Goal: Task Accomplishment & Management: Use online tool/utility

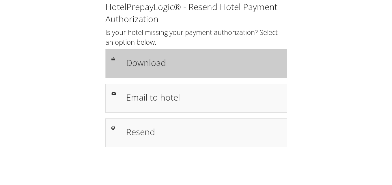
click at [183, 61] on h1 "Download" at bounding box center [203, 62] width 155 height 13
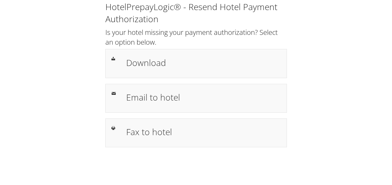
click at [133, 59] on h1 "Download" at bounding box center [203, 62] width 155 height 13
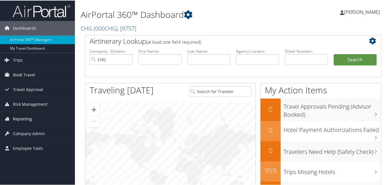
click at [30, 123] on span "Reporting" at bounding box center [22, 118] width 19 height 14
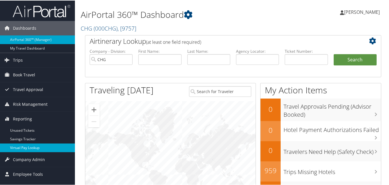
click at [12, 148] on link "Virtual Pay Lookup" at bounding box center [37, 147] width 75 height 9
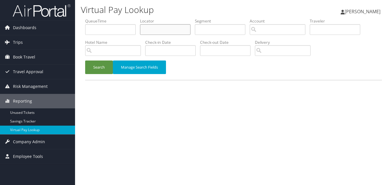
click at [146, 25] on input "text" at bounding box center [165, 29] width 50 height 11
paste input "UYQCWN"
click at [85, 61] on button "Search" at bounding box center [99, 68] width 28 height 14
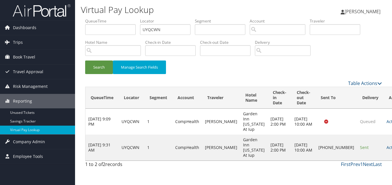
drag, startPoint x: 371, startPoint y: 148, endPoint x: 363, endPoint y: 149, distance: 7.6
click at [386, 148] on link "Actions" at bounding box center [395, 147] width 18 height 5
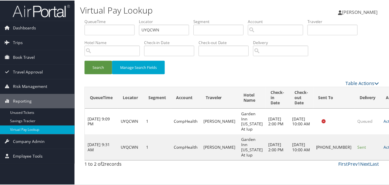
scroll to position [5, 0]
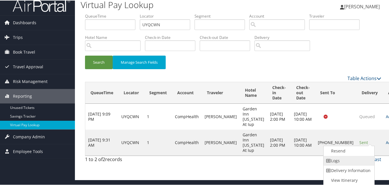
click at [366, 159] on link "Logs" at bounding box center [348, 160] width 49 height 10
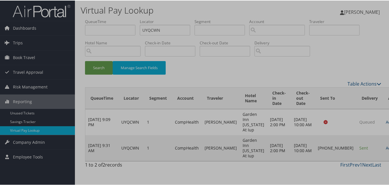
scroll to position [0, 0]
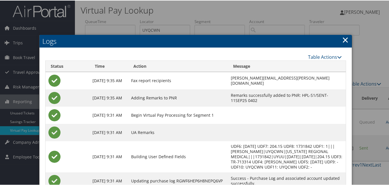
click at [343, 40] on link "×" at bounding box center [345, 39] width 7 height 12
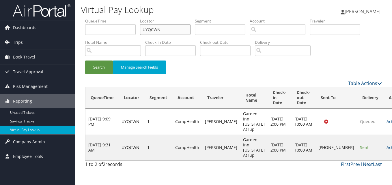
paste input "DWMZJO"
drag, startPoint x: 167, startPoint y: 28, endPoint x: 85, endPoint y: 32, distance: 81.4
click at [85, 18] on ul "QueueTime Locator DWMZJO Segment Account Traveler Hotel Name Check-in Date Chec…" at bounding box center [233, 18] width 296 height 0
type input "DWMZJO"
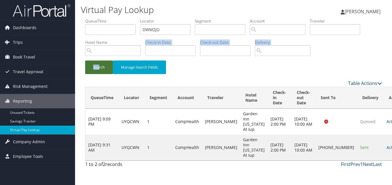
click at [99, 61] on form "QueueTime Locator DWMZJO Segment Account Traveler Hotel Name Check-in Date Chec…" at bounding box center [233, 49] width 296 height 62
drag, startPoint x: 99, startPoint y: 61, endPoint x: 101, endPoint y: 64, distance: 3.1
click at [99, 63] on button "Search" at bounding box center [99, 68] width 28 height 14
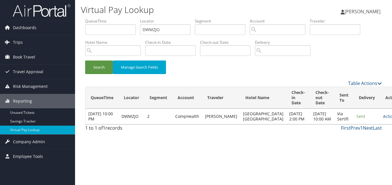
click at [380, 118] on td "Actions Resend Logs View Itinerary" at bounding box center [392, 117] width 25 height 16
click at [383, 119] on link "Actions" at bounding box center [392, 116] width 18 height 5
click at [358, 138] on link "Logs" at bounding box center [357, 140] width 36 height 10
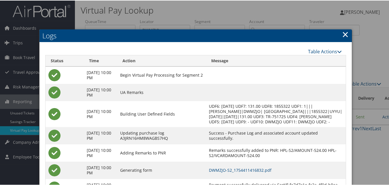
click at [346, 31] on link "×" at bounding box center [345, 34] width 7 height 12
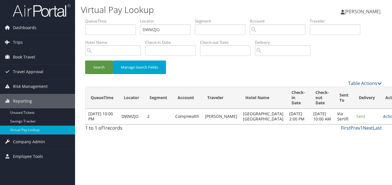
click at [383, 119] on link "Actions" at bounding box center [392, 116] width 18 height 5
click at [356, 129] on link "Resend" at bounding box center [357, 130] width 36 height 10
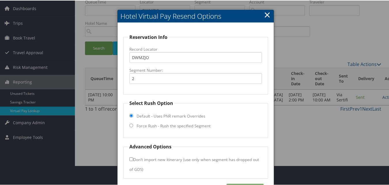
scroll to position [39, 0]
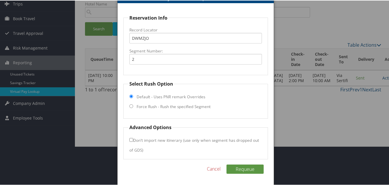
click at [183, 108] on label "Force Rush - Rush the specified Segment" at bounding box center [174, 106] width 74 height 6
click at [133, 108] on input "Force Rush - Rush the specified Segment" at bounding box center [131, 106] width 4 height 4
radio input "true"
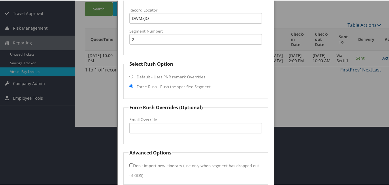
scroll to position [84, 0]
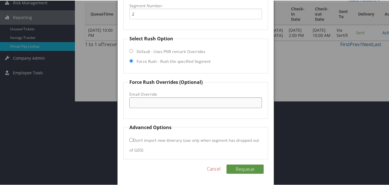
click at [144, 100] on input "Email Override" at bounding box center [195, 102] width 132 height 11
type input "resigws@gmail.com"
click at [250, 169] on button "Requeue" at bounding box center [245, 168] width 37 height 9
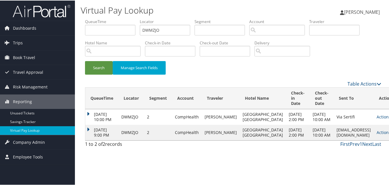
scroll to position [0, 0]
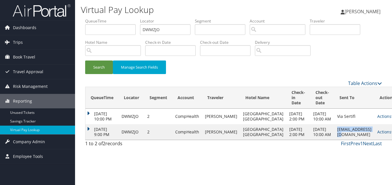
copy td "resigws@gmail.com"
drag, startPoint x: 313, startPoint y: 148, endPoint x: 351, endPoint y: 146, distance: 37.2
click at [351, 140] on td "resigws@gmail.com" at bounding box center [354, 132] width 40 height 16
click at [391, 134] on icon at bounding box center [393, 132] width 4 height 4
paste input "SCHJXV"
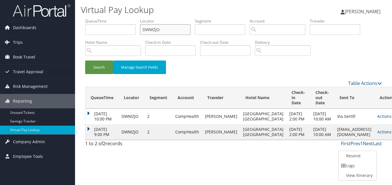
drag, startPoint x: 164, startPoint y: 25, endPoint x: 103, endPoint y: 31, distance: 61.1
click at [103, 18] on ul "QueueTime Locator DWMZJO Segment Account Traveler Hotel Name Check-in Date Chec…" at bounding box center [233, 18] width 296 height 0
type input "SCHJXV"
click at [107, 65] on button "Search" at bounding box center [99, 68] width 28 height 14
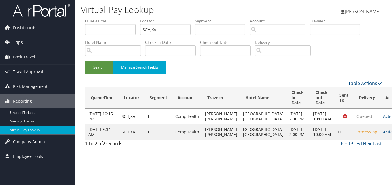
click at [380, 140] on td "Actions Resend Logs Delivery Information View Itinerary" at bounding box center [392, 132] width 25 height 16
click at [383, 135] on link "Actions" at bounding box center [392, 131] width 18 height 5
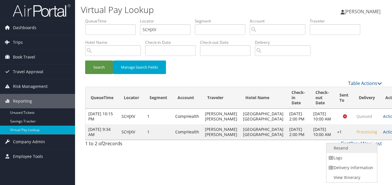
click at [334, 150] on link "Resend" at bounding box center [350, 148] width 49 height 10
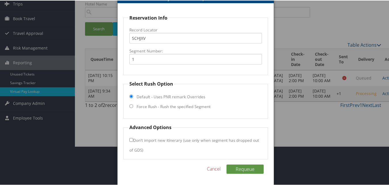
click at [178, 104] on label "Force Rush - Rush the specified Segment" at bounding box center [174, 106] width 74 height 6
click at [133, 104] on input "Force Rush - Rush the specified Segment" at bounding box center [131, 106] width 4 height 4
radio input "true"
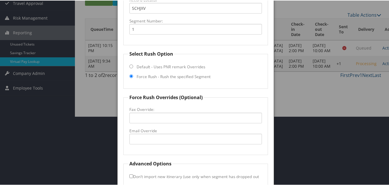
scroll to position [105, 0]
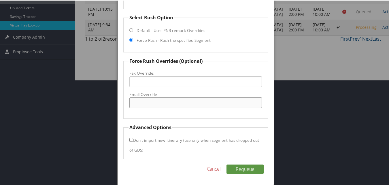
click at [162, 104] on input "Email Override" at bounding box center [195, 102] width 132 height 11
click at [125, 58] on fieldset "Force Rush Overrides (Optional) Fax Override: Email Override" at bounding box center [195, 87] width 144 height 61
click at [142, 104] on input "Email Override" at bounding box center [195, 102] width 132 height 11
click at [218, 169] on link "Cancel" at bounding box center [214, 168] width 14 height 7
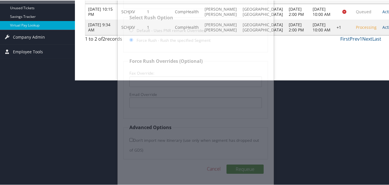
scroll to position [0, 0]
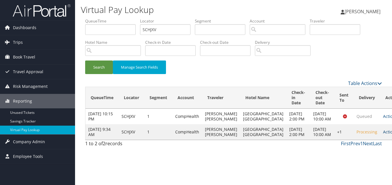
click at [383, 135] on link "Actions" at bounding box center [392, 131] width 18 height 5
click at [291, 161] on div "Virtual Pay Lookup Luke Perry Luke Perry My Settings Travel Agency Contacts Vie…" at bounding box center [233, 92] width 317 height 185
click at [383, 135] on link "Actions" at bounding box center [392, 131] width 18 height 5
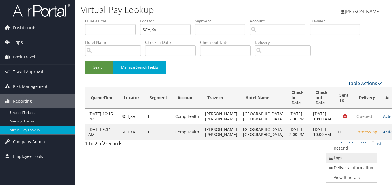
click at [346, 156] on link "Logs" at bounding box center [350, 158] width 49 height 10
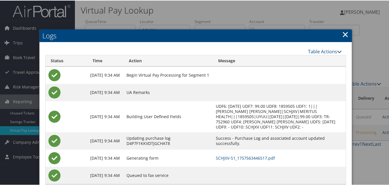
scroll to position [15, 0]
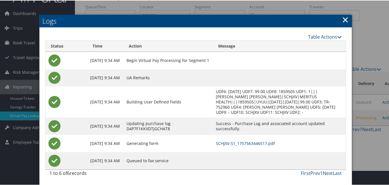
click at [232, 140] on link "SCHJXV-S1_1757563446517.pdf" at bounding box center [245, 142] width 59 height 5
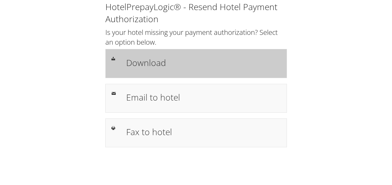
click at [162, 65] on h1 "Download" at bounding box center [203, 62] width 155 height 13
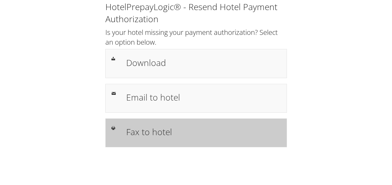
click at [148, 127] on h1 "Fax to hotel" at bounding box center [203, 131] width 155 height 13
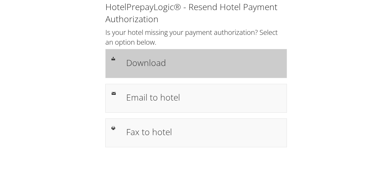
click at [155, 62] on h1 "Download" at bounding box center [203, 62] width 155 height 13
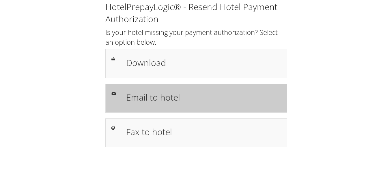
click at [202, 92] on h1 "Email to hotel" at bounding box center [203, 97] width 155 height 13
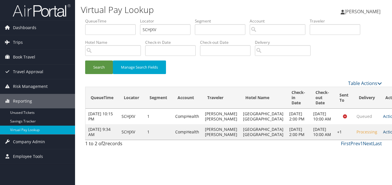
click at [383, 135] on link "Actions" at bounding box center [392, 131] width 18 height 5
click at [268, 147] on div "First Prev 1 Next Last" at bounding box center [271, 143] width 220 height 7
drag, startPoint x: 166, startPoint y: 32, endPoint x: 119, endPoint y: 41, distance: 47.9
click at [119, 18] on ul "QueueTime Locator SCHJXV Segment Account Traveler Hotel Name Check-in Date Chec…" at bounding box center [233, 18] width 296 height 0
click at [85, 61] on button "Search" at bounding box center [99, 68] width 28 height 14
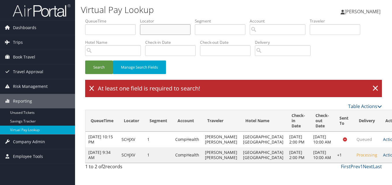
drag, startPoint x: 170, startPoint y: 29, endPoint x: 148, endPoint y: 32, distance: 21.5
click at [148, 32] on input "text" at bounding box center [165, 29] width 50 height 11
paste input "[DEMOGRAPHIC_DATA]"
type input "[DEMOGRAPHIC_DATA]"
click at [96, 69] on button "Search" at bounding box center [99, 68] width 28 height 14
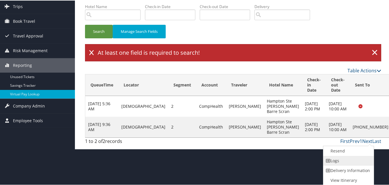
click at [354, 161] on link "Logs" at bounding box center [348, 160] width 49 height 10
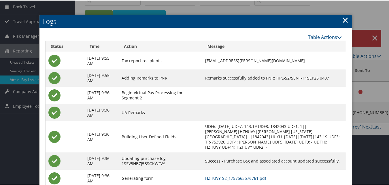
scroll to position [86, 0]
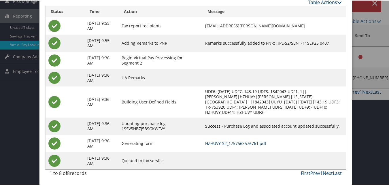
click at [252, 143] on link "HZHUVY-S2_1757563576761.pdf" at bounding box center [235, 142] width 61 height 5
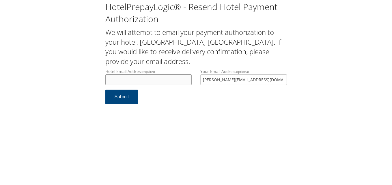
click at [149, 82] on input "Hotel Email Address required" at bounding box center [148, 79] width 87 height 11
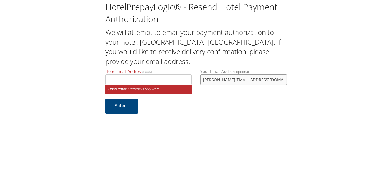
drag, startPoint x: 245, startPoint y: 77, endPoint x: 201, endPoint y: 80, distance: 43.9
click at [201, 80] on input "[PERSON_NAME][EMAIL_ADDRESS][DOMAIN_NAME]" at bounding box center [243, 79] width 87 height 11
drag, startPoint x: 206, startPoint y: 108, endPoint x: 185, endPoint y: 99, distance: 23.2
click at [207, 108] on form "Hotel Email Address required Hotel email address is required Your Email Address…" at bounding box center [195, 94] width 181 height 51
click at [124, 79] on input "Hotel Email Address required" at bounding box center [148, 79] width 87 height 11
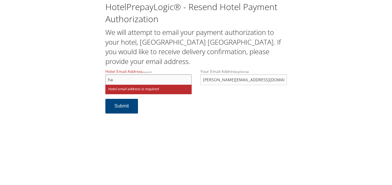
type input "h"
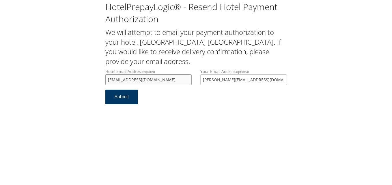
type input "Hamptonduali70@gmail.com"
click at [131, 102] on button "Submit" at bounding box center [121, 97] width 33 height 15
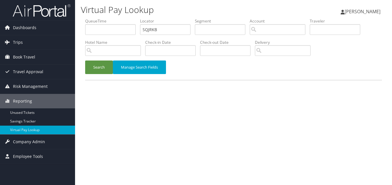
click at [113, 18] on ul "QueueTime Locator SQJRKB Segment Account Traveler Hotel Name Check-in Date Chec…" at bounding box center [233, 18] width 296 height 0
type input "SQJRKB"
click at [85, 61] on button "Search" at bounding box center [99, 68] width 28 height 14
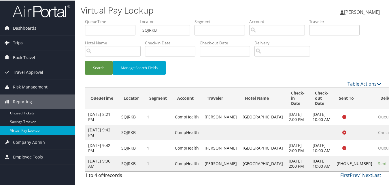
scroll to position [27, 0]
drag, startPoint x: 360, startPoint y: 157, endPoint x: 359, endPoint y: 160, distance: 3.2
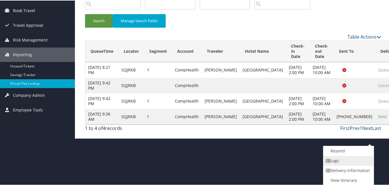
click at [347, 163] on link "Logs" at bounding box center [348, 160] width 49 height 10
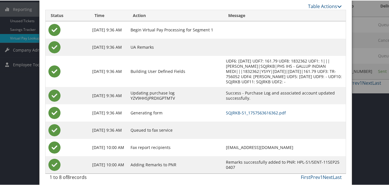
scroll to position [96, 0]
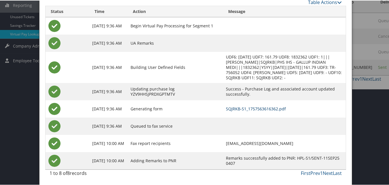
click at [255, 107] on link "SQJRKB-S1_1757563616362.pdf" at bounding box center [256, 108] width 60 height 5
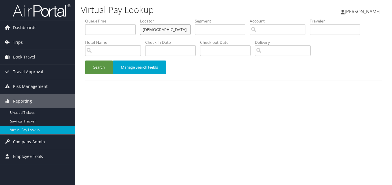
drag, startPoint x: 145, startPoint y: 29, endPoint x: 99, endPoint y: 39, distance: 46.8
click at [102, 18] on ul "QueueTime Locator HZHUVY Segment Account Traveler Hotel Name Check-in Date Chec…" at bounding box center [233, 18] width 296 height 0
paste input "ELBOLB"
click at [103, 70] on button "Search" at bounding box center [99, 68] width 28 height 14
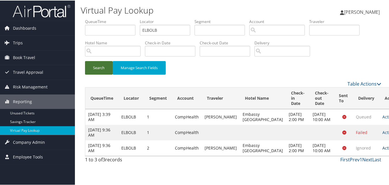
scroll to position [1, 0]
drag, startPoint x: 167, startPoint y: 28, endPoint x: 127, endPoint y: 34, distance: 40.2
click at [127, 18] on ul "QueueTime Locator ELBOLB Segment Account Traveler Hotel Name Check-in Date Chec…" at bounding box center [233, 18] width 296 height 0
paste input "UTZVSZ"
type input "UTZVSZ"
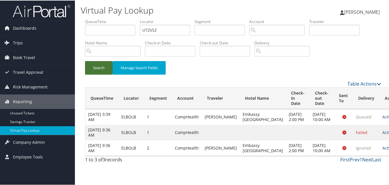
click at [97, 64] on button "Search" at bounding box center [99, 68] width 28 height 14
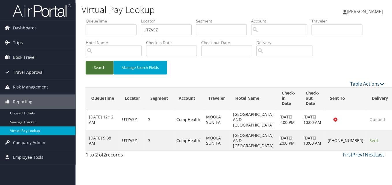
scroll to position [0, 0]
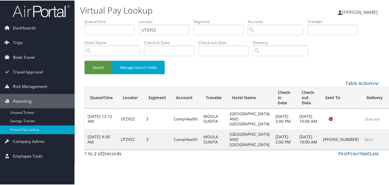
scroll to position [5, 0]
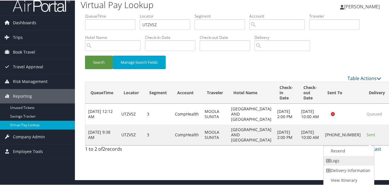
click at [349, 160] on link "Logs" at bounding box center [348, 160] width 49 height 10
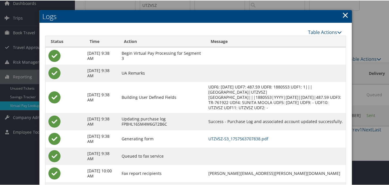
scroll to position [50, 0]
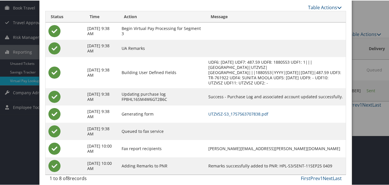
click at [230, 111] on td "UTZVSZ-S3_1757563707838.pdf" at bounding box center [276, 113] width 140 height 17
click at [230, 111] on link "UTZVSZ-S3_1757563707838.pdf" at bounding box center [238, 113] width 60 height 5
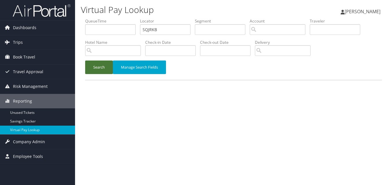
click at [100, 67] on button "Search" at bounding box center [99, 68] width 28 height 14
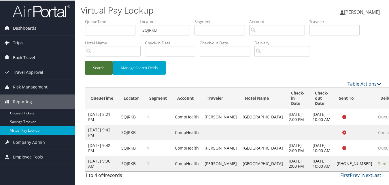
click at [112, 72] on button "Search" at bounding box center [99, 68] width 28 height 14
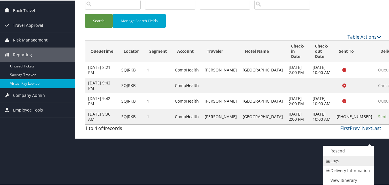
click at [356, 164] on link "Logs" at bounding box center [348, 160] width 49 height 10
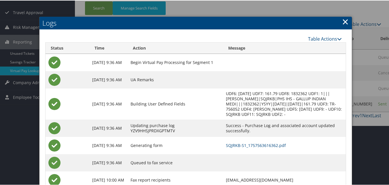
scroll to position [96, 0]
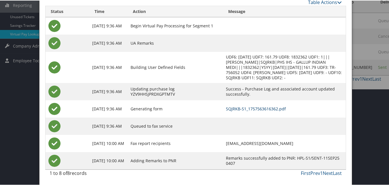
click at [234, 106] on link "SQJRKB-S1_1757563616362.pdf" at bounding box center [256, 108] width 60 height 5
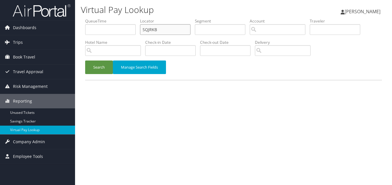
paste input "AZRIBL"
drag, startPoint x: 164, startPoint y: 30, endPoint x: 121, endPoint y: 38, distance: 43.2
click at [122, 18] on ul "QueueTime Locator AZRIBL Segment Account Traveler Hotel Name Check-in Date Chec…" at bounding box center [233, 18] width 296 height 0
type input "AZRIBL"
click at [85, 61] on button "Search" at bounding box center [99, 68] width 28 height 14
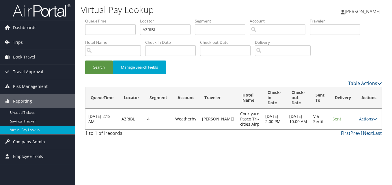
click at [332, 140] on div "Virtual Pay Lookup Luke Perry Luke Perry My Settings Travel Agency Contacts Vie…" at bounding box center [233, 92] width 317 height 185
click at [359, 118] on link "Actions" at bounding box center [368, 118] width 18 height 5
click at [350, 136] on link "Logs" at bounding box center [357, 137] width 36 height 10
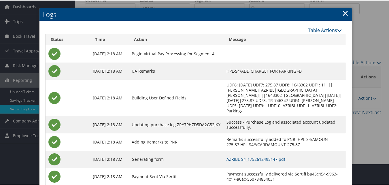
scroll to position [49, 0]
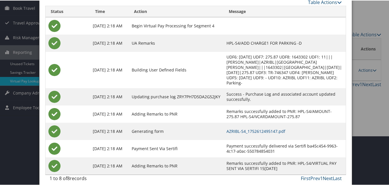
click at [255, 129] on td "AZRIBL-S4_1752612495147.pdf" at bounding box center [285, 130] width 122 height 17
drag, startPoint x: 255, startPoint y: 129, endPoint x: 256, endPoint y: 124, distance: 5.0
click at [256, 128] on link "AZRIBL-S4_1752612495147.pdf" at bounding box center [256, 130] width 59 height 5
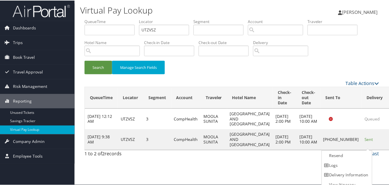
scroll to position [5, 0]
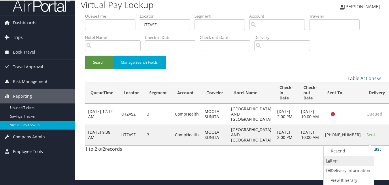
click at [336, 159] on link "Logs" at bounding box center [348, 160] width 49 height 10
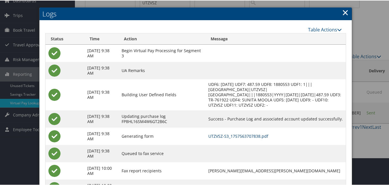
scroll to position [50, 0]
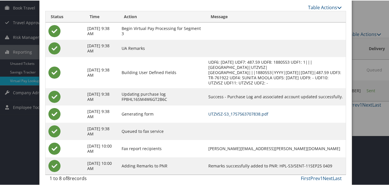
click at [233, 111] on link "UTZVSZ-S3_1757563707838.pdf" at bounding box center [238, 113] width 60 height 5
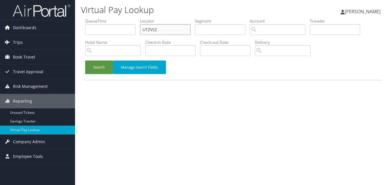
paste input "OBQQAP"
drag, startPoint x: 110, startPoint y: 30, endPoint x: 104, endPoint y: 30, distance: 5.8
click at [104, 18] on ul "QueueTime Locator OBQQAP Segment Account Traveler Hotel Name Check-in Date Chec…" at bounding box center [233, 18] width 296 height 0
type input "OBQQAP"
click at [85, 61] on button "Search" at bounding box center [99, 68] width 28 height 14
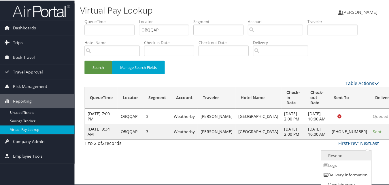
scroll to position [5, 0]
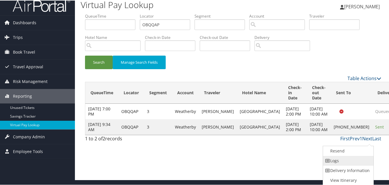
drag, startPoint x: 359, startPoint y: 146, endPoint x: 348, endPoint y: 161, distance: 18.3
click at [348, 161] on link "Logs" at bounding box center [347, 160] width 49 height 10
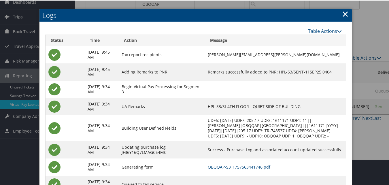
scroll to position [55, 0]
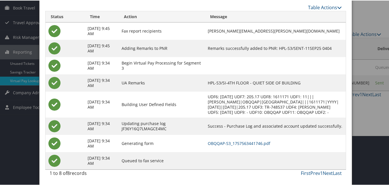
click at [258, 146] on td "OBQQAP-S3_1757563441746.pdf" at bounding box center [275, 142] width 141 height 17
click at [258, 144] on link "OBQQAP-S3_1757563441746.pdf" at bounding box center [239, 142] width 63 height 5
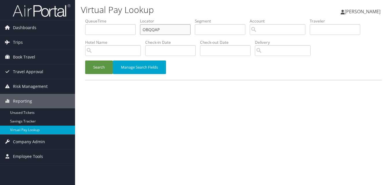
drag, startPoint x: 100, startPoint y: 42, endPoint x: 120, endPoint y: 40, distance: 20.3
click at [99, 18] on ul "QueueTime Locator OBQQAP Segment Account Traveler Hotel Name Check-in Date Chec…" at bounding box center [233, 18] width 296 height 0
paste input "KUTWDG"
type input "KUTWDG"
click at [103, 73] on button "Search" at bounding box center [99, 68] width 28 height 14
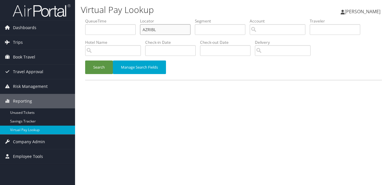
paste input "IFSAHF"
drag, startPoint x: 152, startPoint y: 32, endPoint x: 116, endPoint y: 37, distance: 36.5
click at [120, 18] on ul "QueueTime Locator IFSAHF Segment Account Traveler Hotel Name Check-in Date Chec…" at bounding box center [233, 18] width 296 height 0
type input "IFSAHF"
click at [85, 61] on button "Search" at bounding box center [99, 68] width 28 height 14
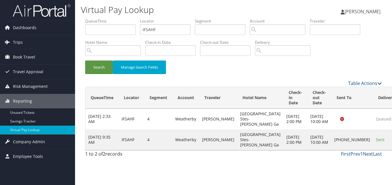
drag, startPoint x: 367, startPoint y: 147, endPoint x: 360, endPoint y: 149, distance: 7.0
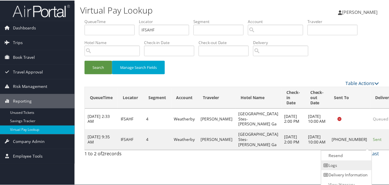
scroll to position [5, 0]
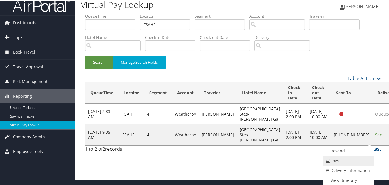
click at [345, 156] on link "Logs" at bounding box center [347, 160] width 49 height 10
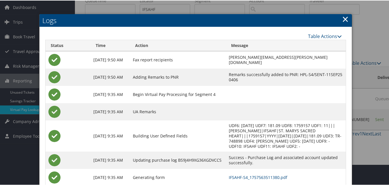
scroll to position [55, 0]
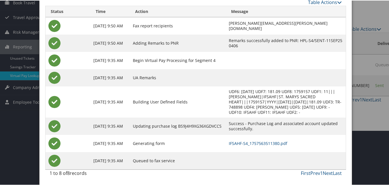
click at [243, 140] on td "IFSAHF-S4_1757563511380.pdf" at bounding box center [286, 142] width 120 height 17
click at [243, 141] on link "IFSAHF-S4_1757563511380.pdf" at bounding box center [258, 142] width 59 height 5
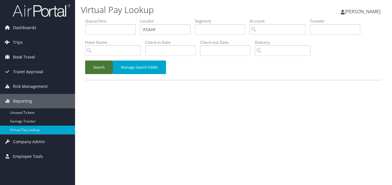
click at [99, 74] on button "Search" at bounding box center [99, 68] width 28 height 14
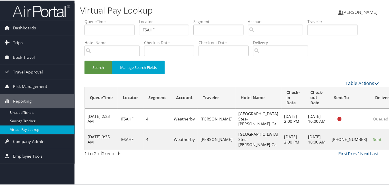
scroll to position [5, 0]
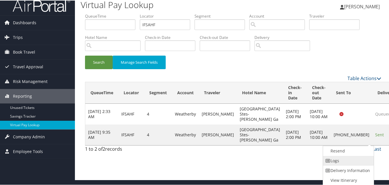
click at [343, 164] on link "Logs" at bounding box center [347, 160] width 49 height 10
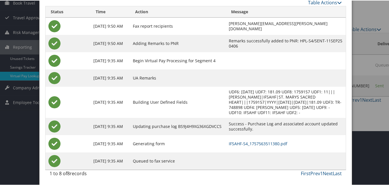
scroll to position [55, 0]
drag, startPoint x: 253, startPoint y: 137, endPoint x: 254, endPoint y: 144, distance: 6.7
click at [253, 137] on td "IFSAHF-S4_1757563511380.pdf" at bounding box center [286, 142] width 120 height 17
click at [254, 144] on link "IFSAHF-S4_1757563511380.pdf" at bounding box center [258, 142] width 59 height 5
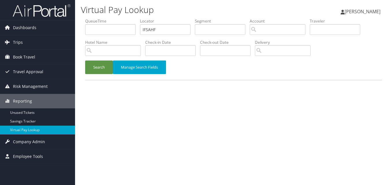
click at [112, 18] on ul "QueueTime Locator IFSAHF Segment Account Traveler Hotel Name Check-in Date Chec…" at bounding box center [233, 18] width 296 height 0
type input "GLHNIO"
click at [102, 71] on button "Search" at bounding box center [99, 68] width 28 height 14
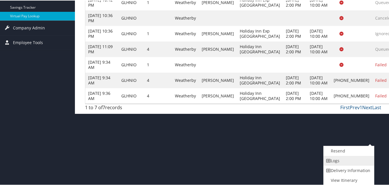
click at [352, 161] on link "Logs" at bounding box center [348, 160] width 49 height 10
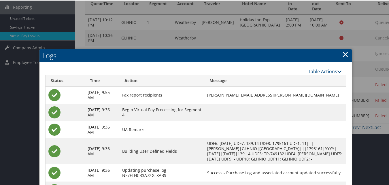
scroll to position [146, 0]
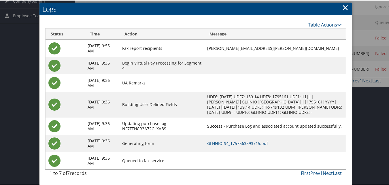
click at [242, 146] on td "GLHNIO-S4_1757563593715.pdf" at bounding box center [275, 142] width 142 height 17
click at [242, 143] on link "GLHNIO-S4_1757563593715.pdf" at bounding box center [237, 142] width 61 height 5
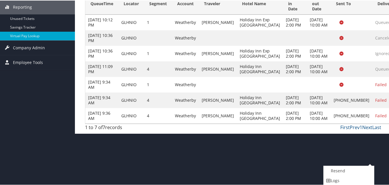
scroll to position [114, 0]
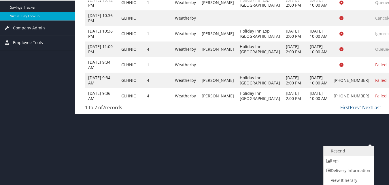
click at [331, 154] on link "Resend" at bounding box center [348, 151] width 49 height 10
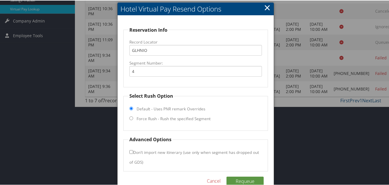
scroll to position [134, 0]
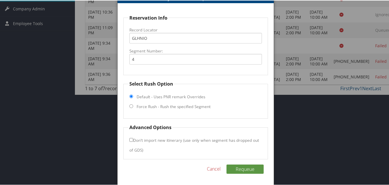
click at [164, 104] on label "Force Rush - Rush the specified Segment" at bounding box center [174, 106] width 74 height 6
click at [133, 104] on input "Force Rush - Rush the specified Segment" at bounding box center [131, 106] width 4 height 4
radio input "true"
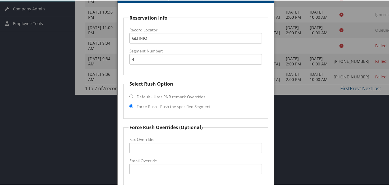
click at [151, 159] on label "Email Override" at bounding box center [195, 160] width 132 height 6
click at [151, 163] on input "Email Override" at bounding box center [195, 168] width 132 height 11
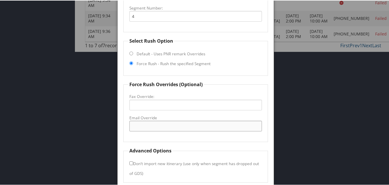
scroll to position [200, 0]
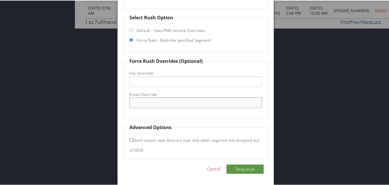
click at [146, 102] on input "Email Override" at bounding box center [195, 102] width 132 height 11
type input "evan.sorg@ighospitality.com"
click at [248, 168] on button "Requeue" at bounding box center [245, 168] width 37 height 9
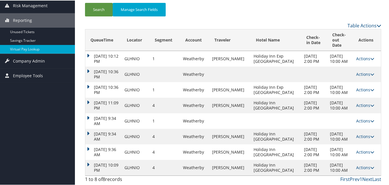
scroll to position [107, 0]
click at [88, 159] on td "Sep 11, 2025 10:09 PM" at bounding box center [103, 167] width 36 height 16
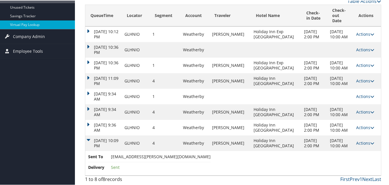
scroll to position [132, 0]
copy span "evan.sorg@ighospitality.com"
drag, startPoint x: 111, startPoint y: 157, endPoint x: 163, endPoint y: 156, distance: 52.5
click at [163, 156] on span "evan.sorg@ighospitality.com" at bounding box center [161, 155] width 100 height 5
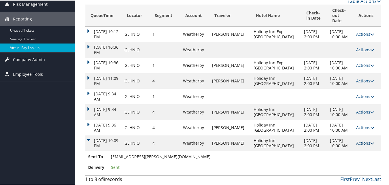
click at [360, 140] on link "Actions" at bounding box center [365, 142] width 18 height 5
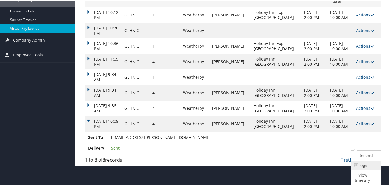
click at [356, 163] on icon at bounding box center [356, 165] width 5 height 4
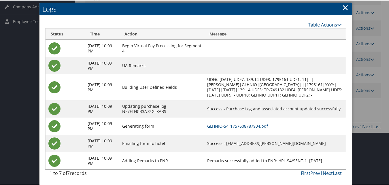
scroll to position [146, 0]
click at [242, 125] on link "GLHNIO-S4_1757608787934.pdf" at bounding box center [237, 125] width 61 height 5
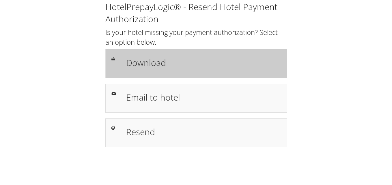
click at [147, 71] on div "Download" at bounding box center [203, 63] width 163 height 17
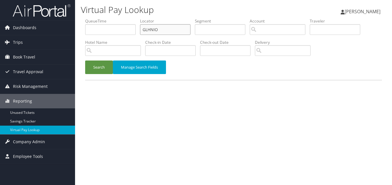
drag, startPoint x: 166, startPoint y: 28, endPoint x: 121, endPoint y: 31, distance: 45.7
click at [121, 18] on ul "QueueTime Locator GLHNIO Segment Account Traveler Hotel Name Check-in Date Chec…" at bounding box center [233, 18] width 296 height 0
paste input "MYWTKZ"
type input "MYWTKZ"
click at [110, 65] on button "Search" at bounding box center [99, 68] width 28 height 14
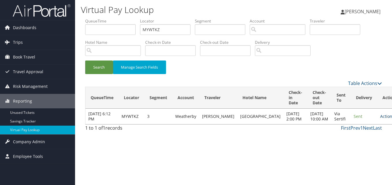
click at [380, 119] on link "Actions" at bounding box center [389, 116] width 18 height 5
click at [351, 137] on link "Logs" at bounding box center [356, 140] width 36 height 10
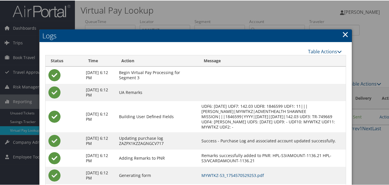
click at [345, 30] on link "×" at bounding box center [345, 34] width 7 height 12
